Goal: Information Seeking & Learning: Learn about a topic

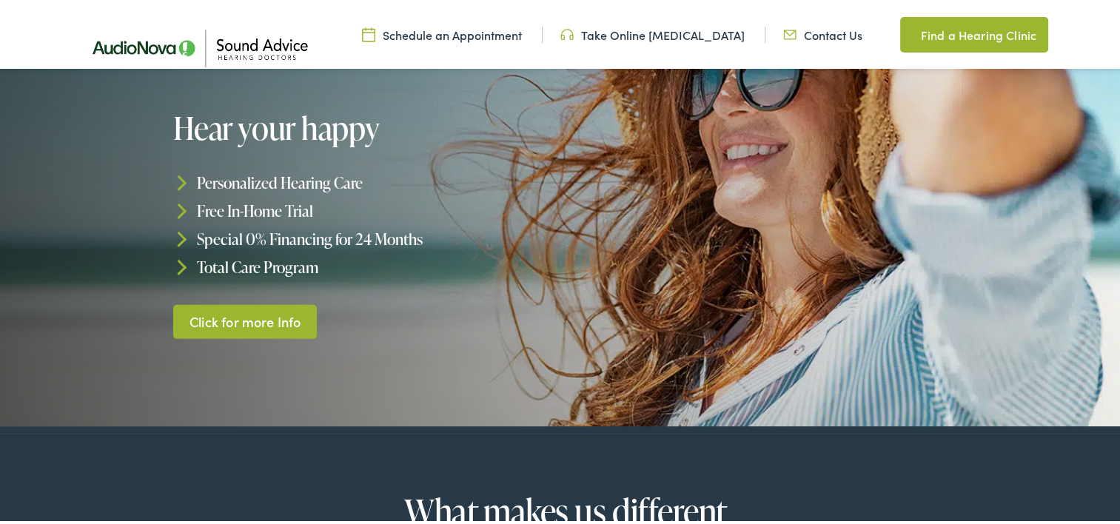
scroll to position [222, 0]
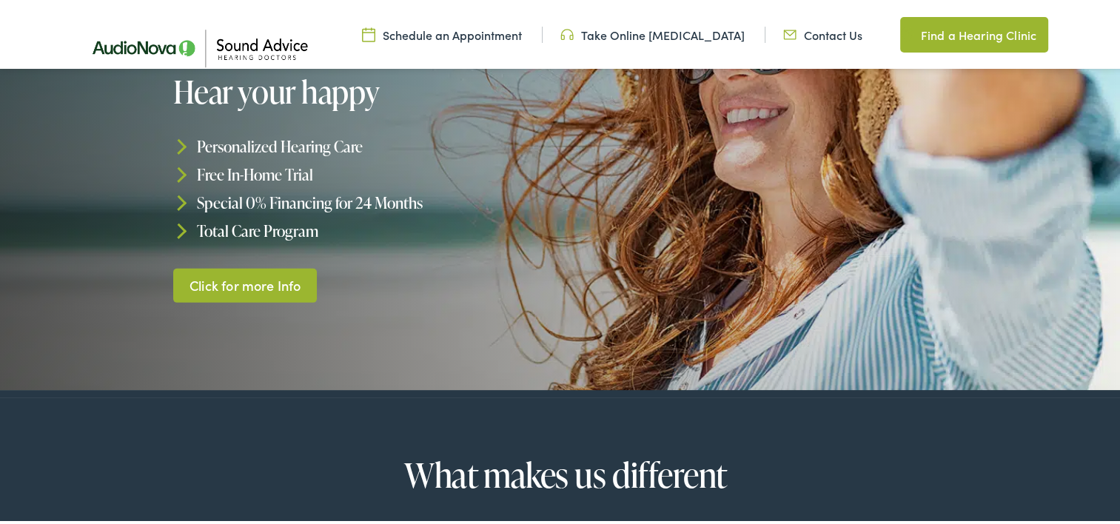
click at [244, 284] on link "Click for more Info" at bounding box center [245, 283] width 144 height 35
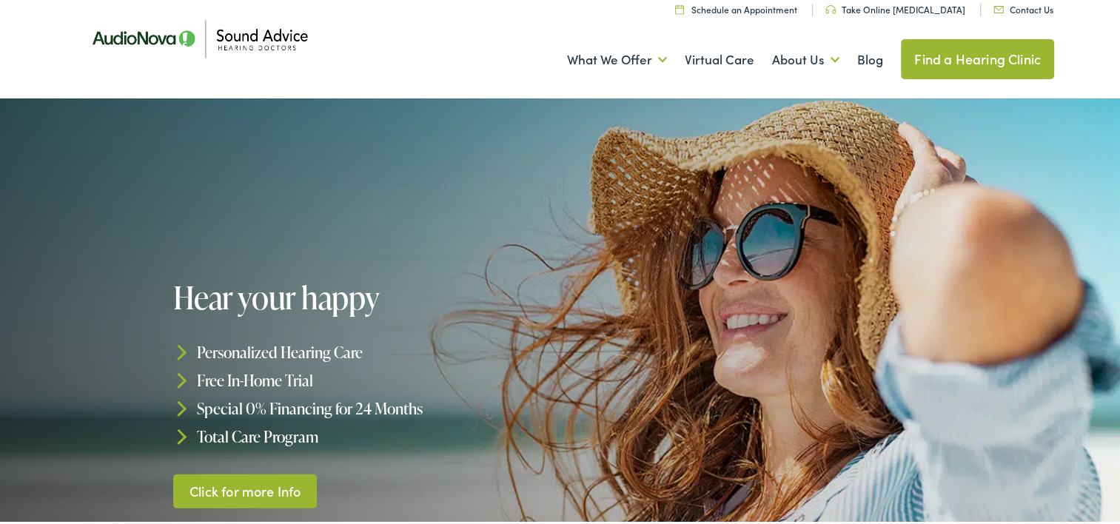
scroll to position [0, 0]
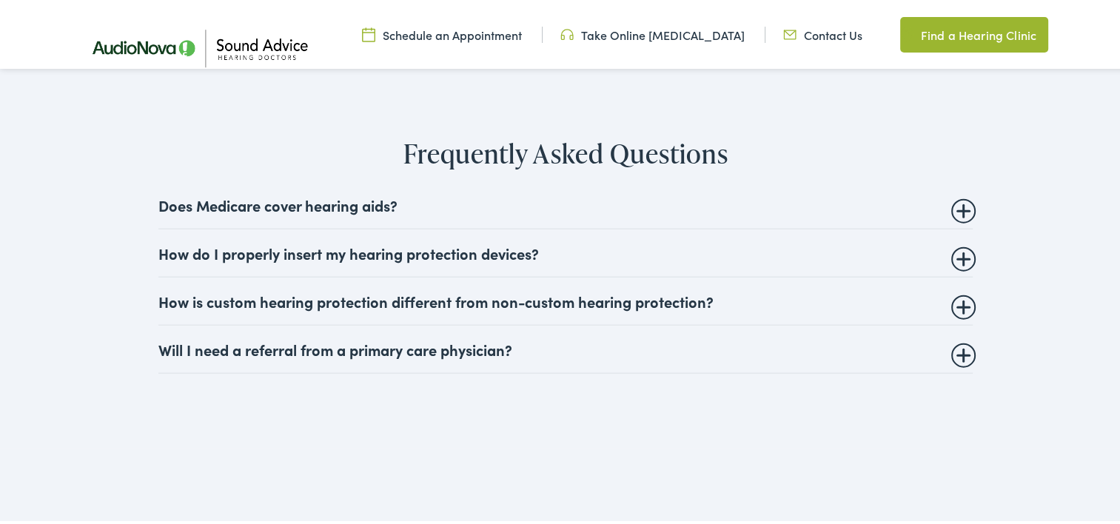
scroll to position [3479, 0]
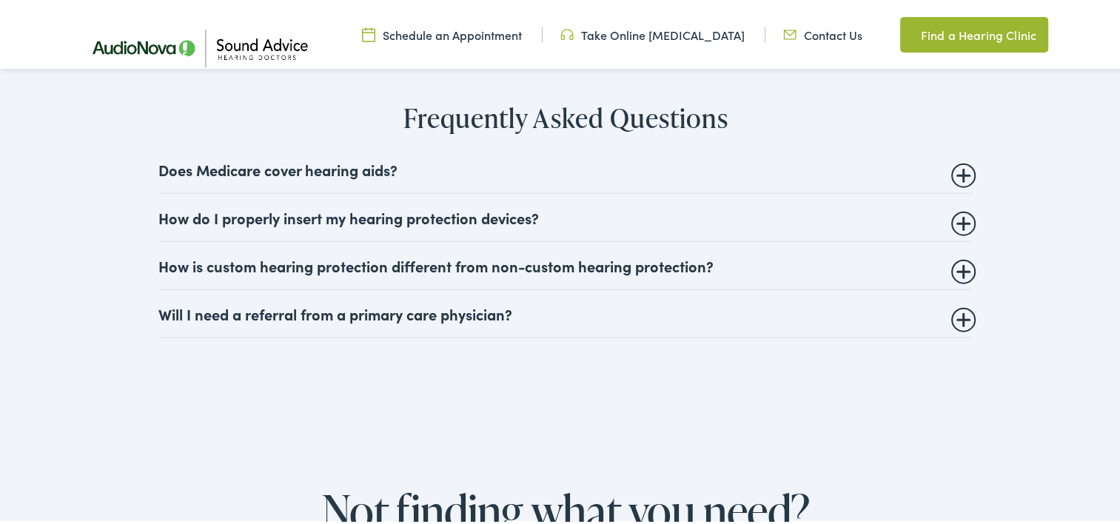
click at [296, 173] on summary "Does Medicare cover hearing aids?" at bounding box center [565, 167] width 814 height 18
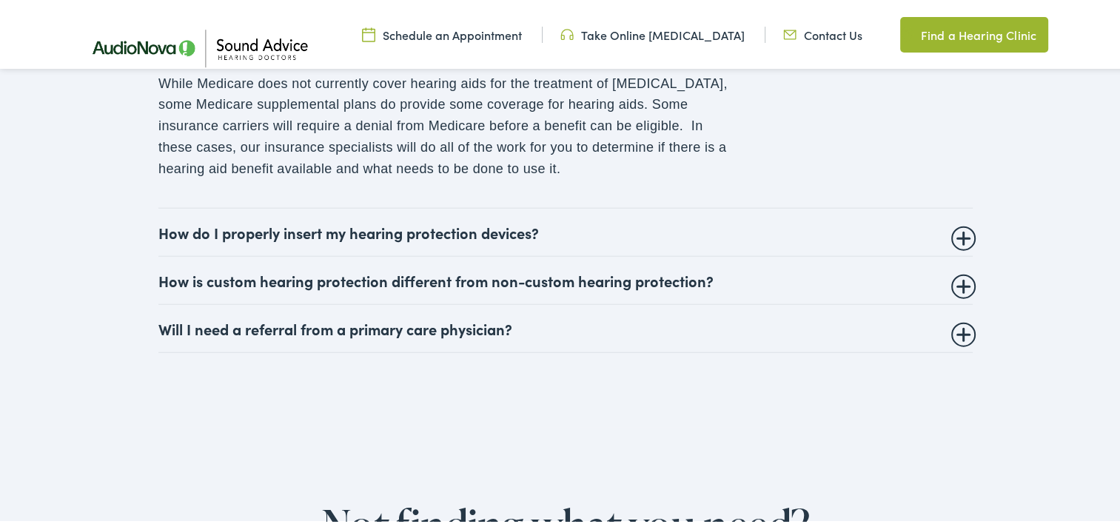
scroll to position [3627, 0]
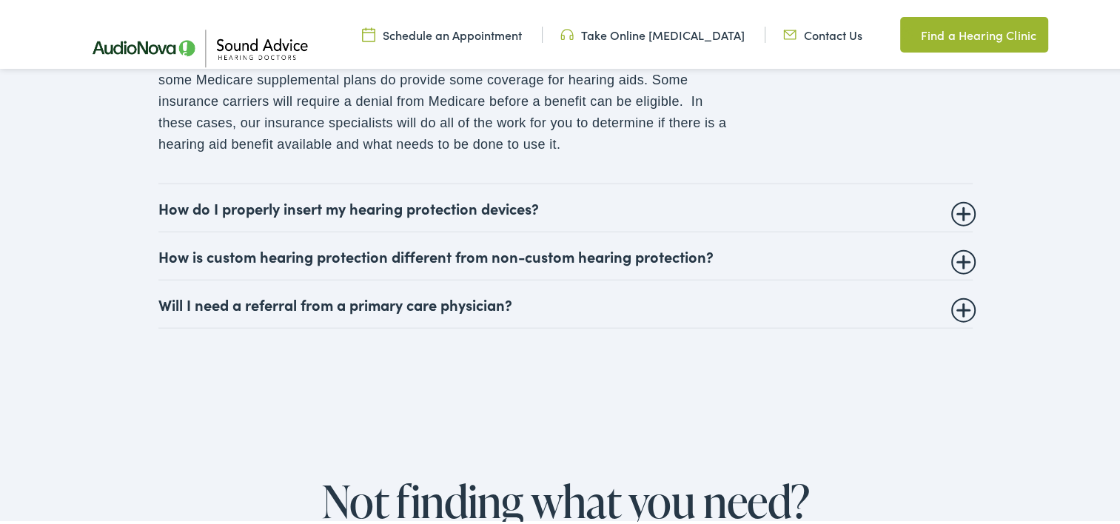
click at [312, 308] on summary "Will I need a referral from a primary care physician?" at bounding box center [565, 302] width 814 height 18
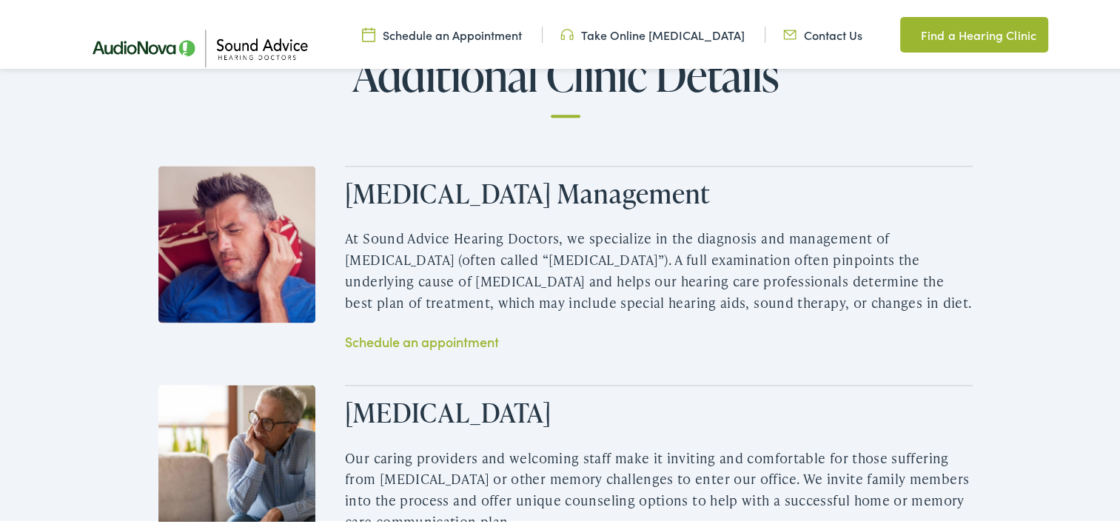
scroll to position [1850, 0]
